Goal: Share content: Share content

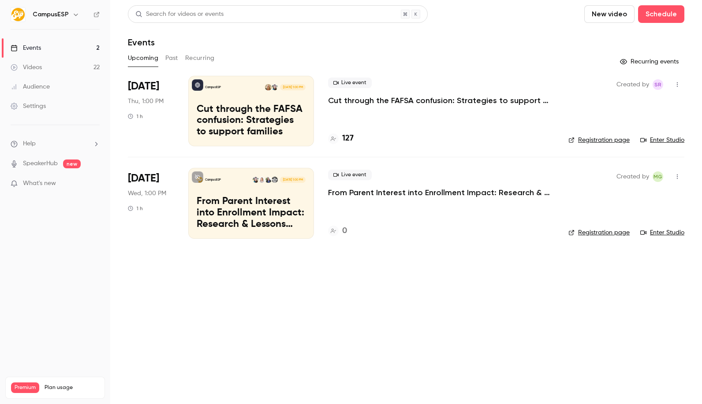
click at [71, 18] on button "button" at bounding box center [76, 14] width 11 height 11
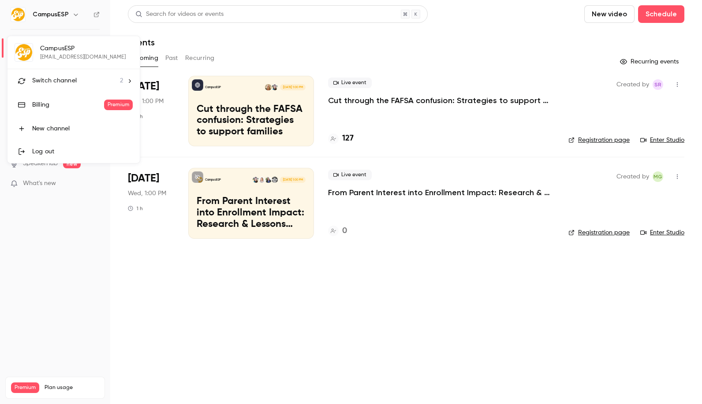
click at [70, 81] on span "Switch channel" at bounding box center [54, 80] width 45 height 9
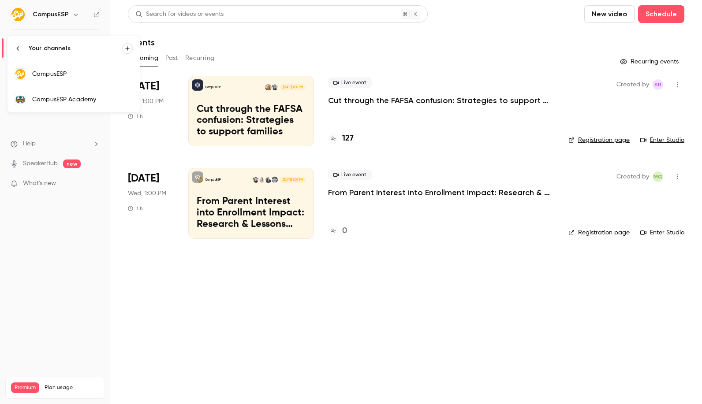
click at [76, 104] on link "CampusESP Academy" at bounding box center [73, 100] width 132 height 26
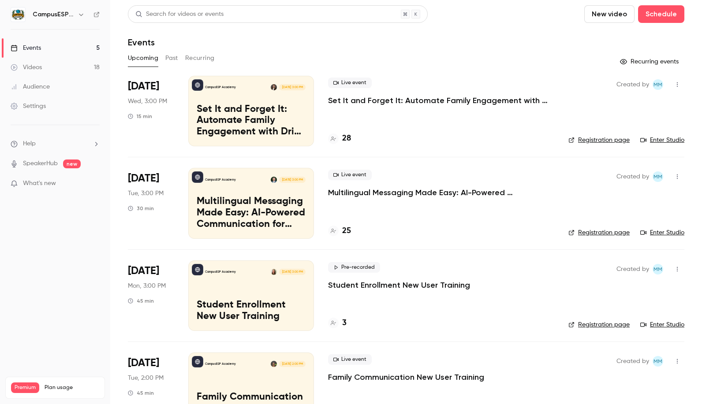
click at [170, 58] on button "Past" at bounding box center [171, 58] width 13 height 14
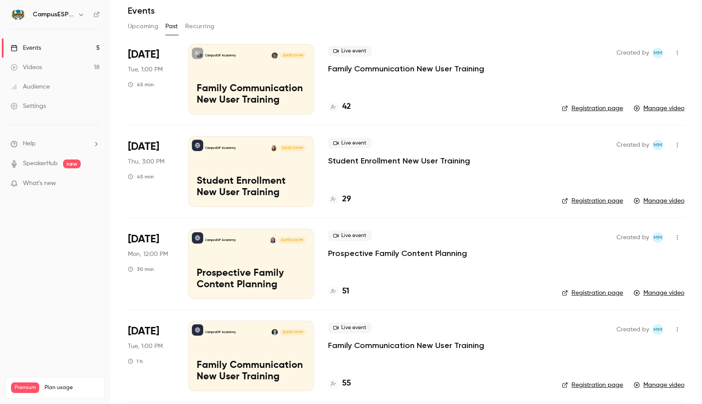
scroll to position [33, 0]
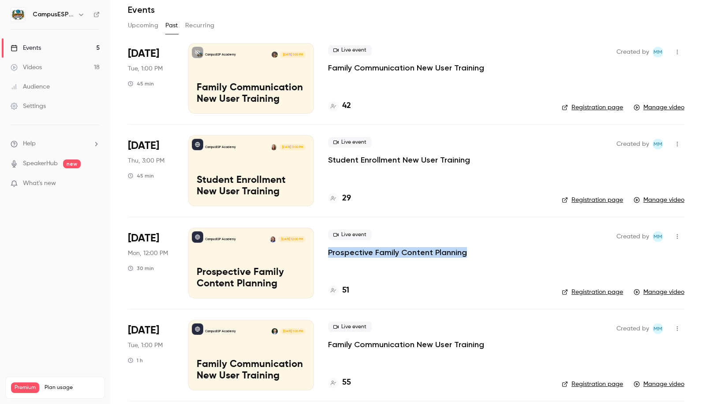
drag, startPoint x: 473, startPoint y: 257, endPoint x: 329, endPoint y: 251, distance: 144.7
click at [329, 251] on div "Live event Prospective Family Content Planning" at bounding box center [438, 244] width 220 height 28
copy p "Prospective Family Content Planning"
click at [261, 262] on div "CampusESP Academy [DATE] 12:00 PM Prospective Family Content Planning" at bounding box center [251, 263] width 126 height 71
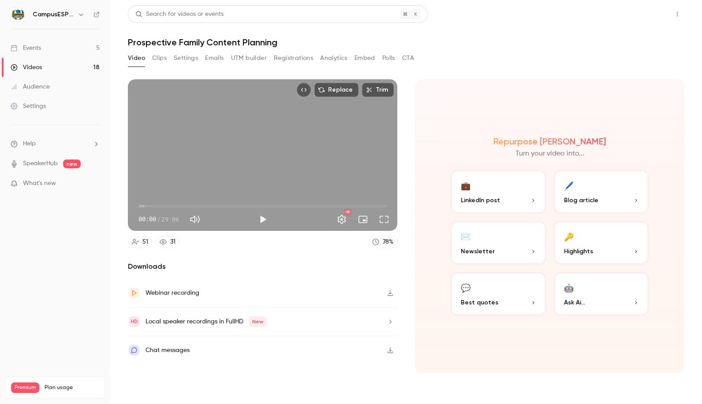
click at [648, 11] on button "Share" at bounding box center [645, 14] width 35 height 18
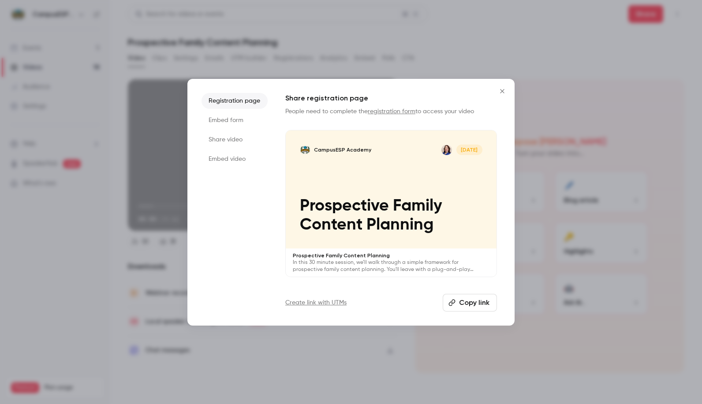
click at [469, 302] on button "Copy link" at bounding box center [470, 303] width 54 height 18
click at [500, 93] on icon "Close" at bounding box center [502, 91] width 11 height 7
